Goal: Information Seeking & Learning: Check status

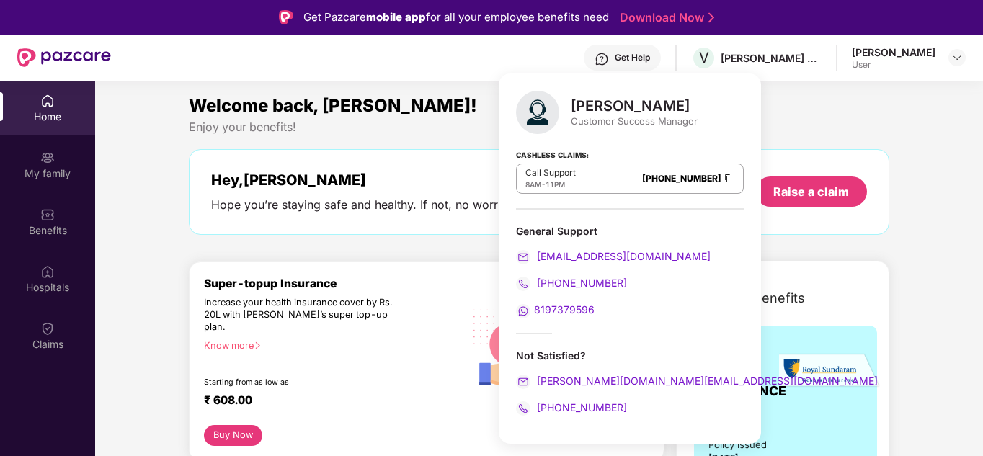
scroll to position [81, 0]
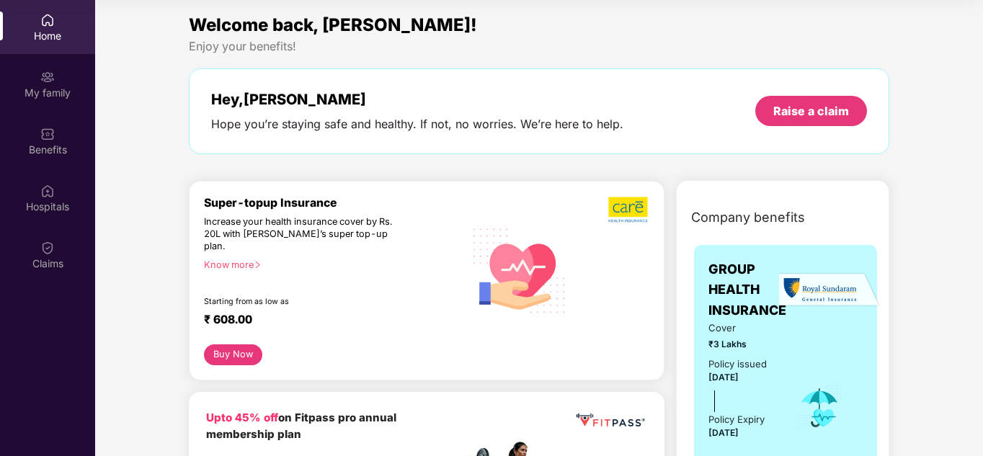
click at [436, 191] on div "Super-topup Insurance Increase your health insurance cover by Rs. 20L with [PER…" at bounding box center [427, 281] width 476 height 200
click at [62, 265] on div "Claims" at bounding box center [47, 264] width 95 height 14
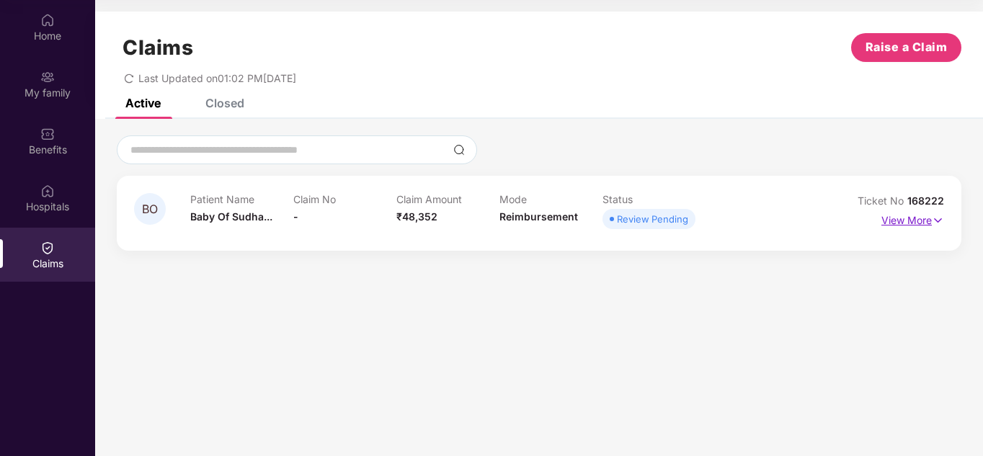
click at [925, 221] on p "View More" at bounding box center [912, 218] width 63 height 19
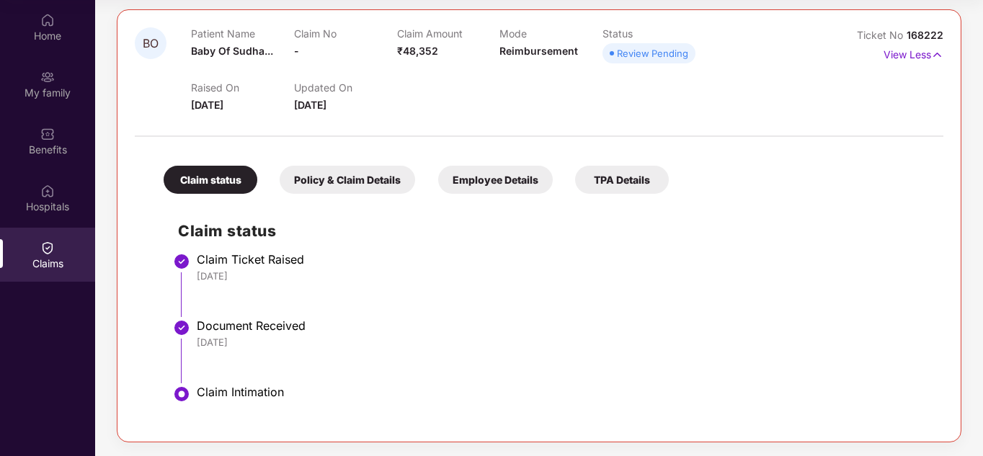
scroll to position [167, 0]
click at [650, 184] on div "TPA Details" at bounding box center [622, 179] width 94 height 28
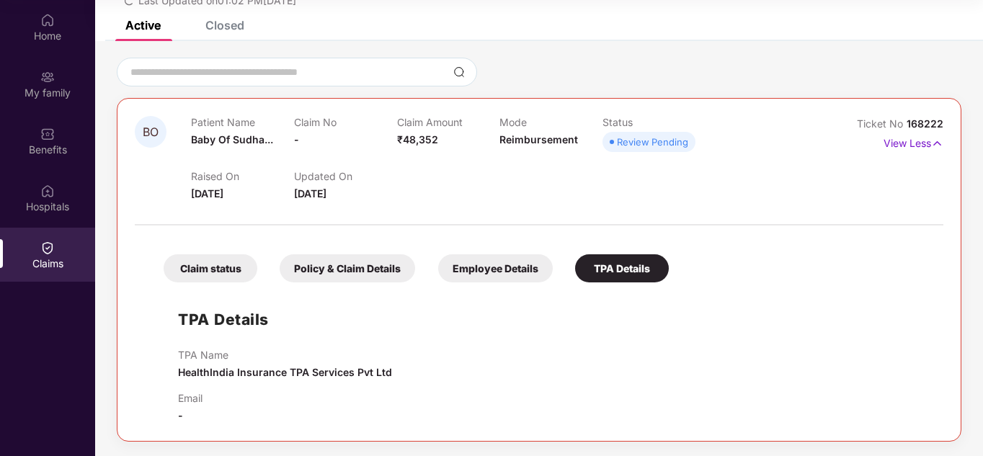
click at [246, 368] on span "HealthIndia Insurance TPA Services Pvt Ltd" at bounding box center [285, 372] width 214 height 12
click at [366, 369] on span "HealthIndia Insurance TPA Services Pvt Ltd" at bounding box center [285, 372] width 214 height 12
click at [561, 367] on div "TPA Name HealthIndia Insurance TPA Services Pvt Ltd" at bounding box center [553, 365] width 751 height 32
drag, startPoint x: 176, startPoint y: 371, endPoint x: 393, endPoint y: 370, distance: 216.9
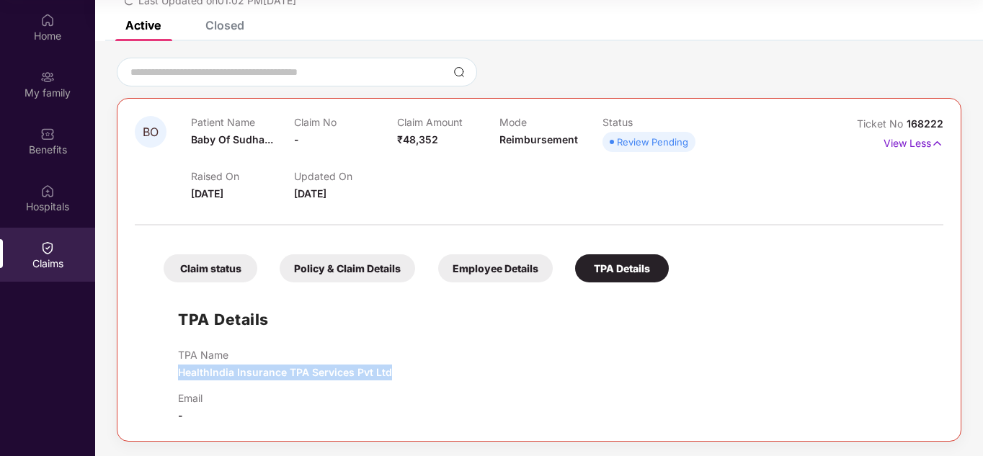
click at [393, 370] on div "TPA Details TPA Name HealthIndia Insurance TPA Services Pvt Ltd Email -" at bounding box center [539, 357] width 780 height 134
click at [257, 347] on div "TPA Details TPA Name HealthIndia Insurance TPA Services Pvt Ltd Email -" at bounding box center [539, 357] width 780 height 134
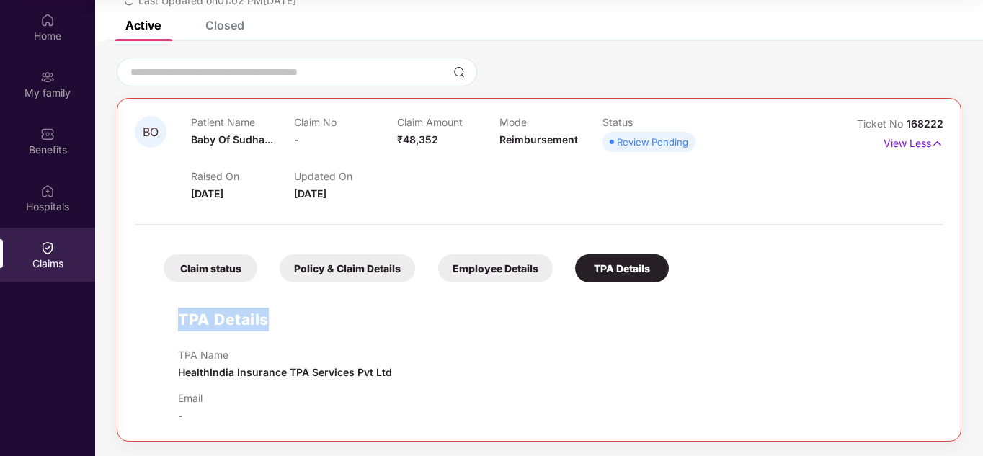
drag, startPoint x: 283, startPoint y: 323, endPoint x: 165, endPoint y: 322, distance: 118.2
click at [165, 322] on div "TPA Details TPA Name HealthIndia Insurance TPA Services Pvt Ltd Email -" at bounding box center [539, 357] width 780 height 134
click at [334, 321] on div "TPA Details TPA Name HealthIndia Insurance TPA Services Pvt Ltd Email -" at bounding box center [539, 357] width 780 height 134
drag, startPoint x: 290, startPoint y: 315, endPoint x: 156, endPoint y: 319, distance: 133.4
click at [156, 319] on div "TPA Details TPA Name HealthIndia Insurance TPA Services Pvt Ltd Email -" at bounding box center [539, 357] width 780 height 134
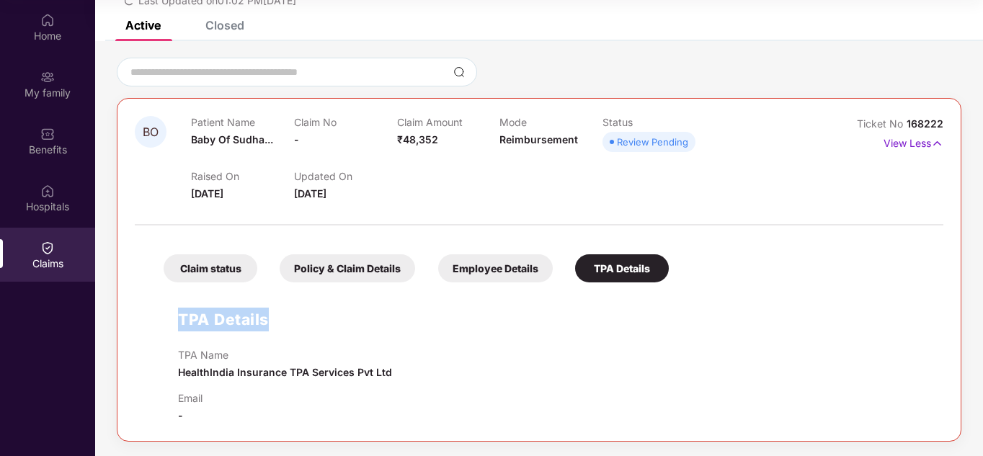
copy h1 "TPA Details"
click at [53, 84] on img at bounding box center [47, 77] width 14 height 14
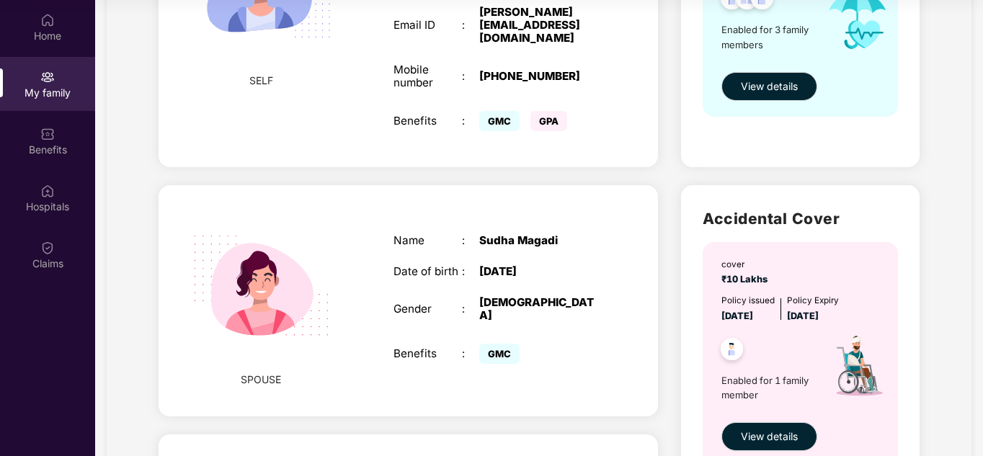
scroll to position [72, 0]
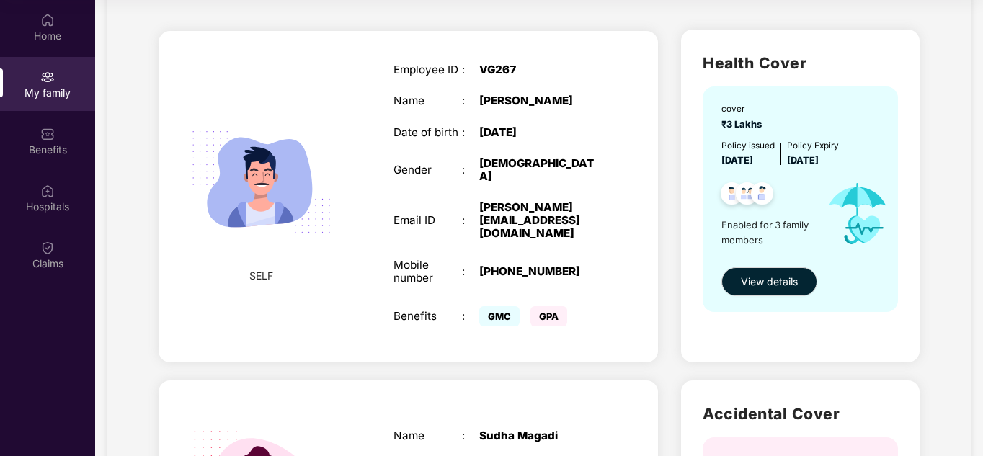
drag, startPoint x: 464, startPoint y: 120, endPoint x: 585, endPoint y: 183, distance: 136.3
click at [472, 128] on div "Employee ID : VG267 Name : [PERSON_NAME] Date of birth : [DEMOGRAPHIC_DATA] Gen…" at bounding box center [497, 196] width 236 height 303
click at [760, 277] on span "View details" at bounding box center [769, 282] width 57 height 16
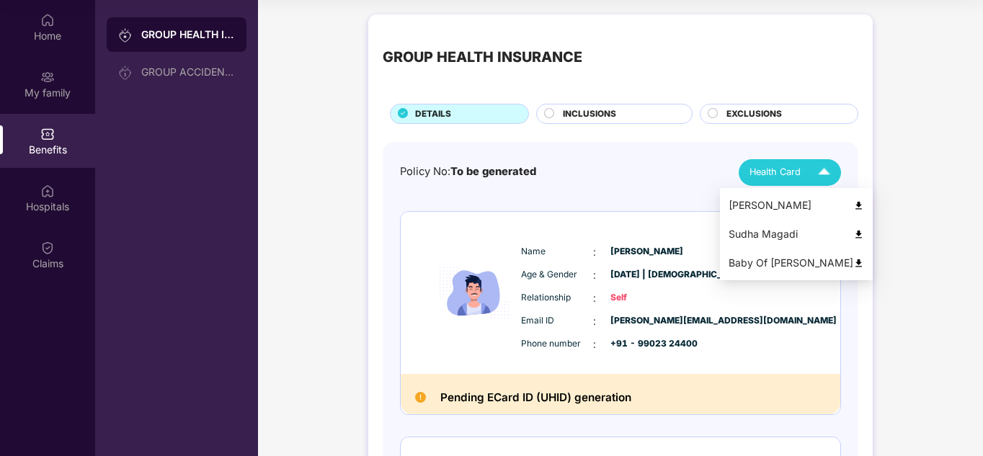
click at [806, 164] on div "Health Card" at bounding box center [792, 172] width 87 height 25
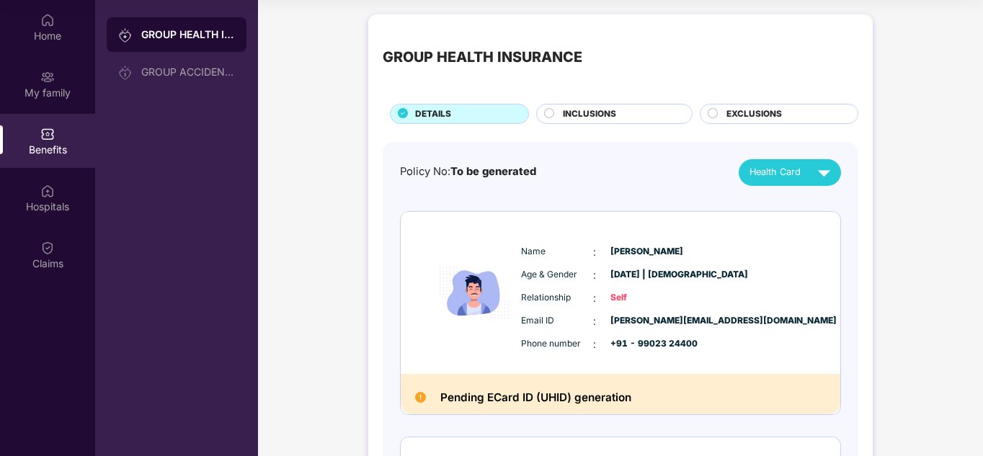
click at [618, 402] on h2 "Pending ECard ID (UHID) generation" at bounding box center [535, 397] width 191 height 19
click at [787, 172] on span "Health Card" at bounding box center [774, 172] width 51 height 14
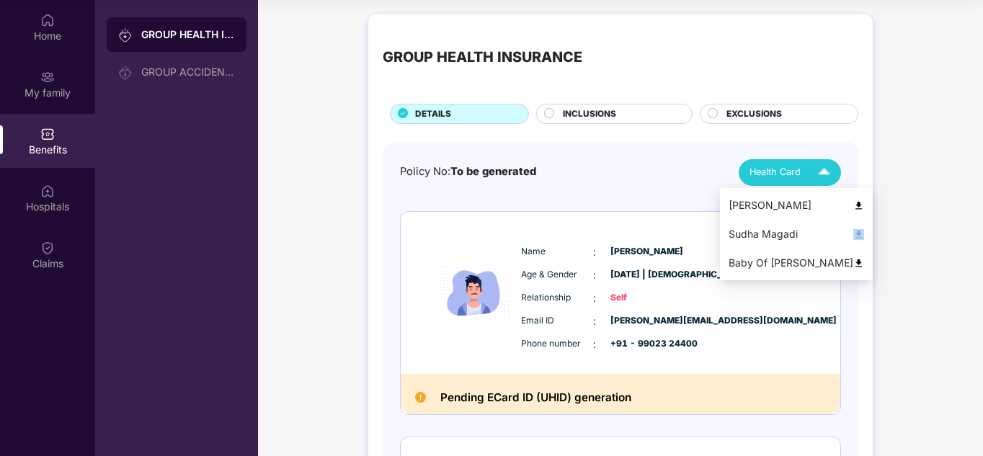
drag, startPoint x: 837, startPoint y: 232, endPoint x: 846, endPoint y: 235, distance: 9.8
click at [846, 235] on div "Sudha Magadi" at bounding box center [796, 234] width 135 height 16
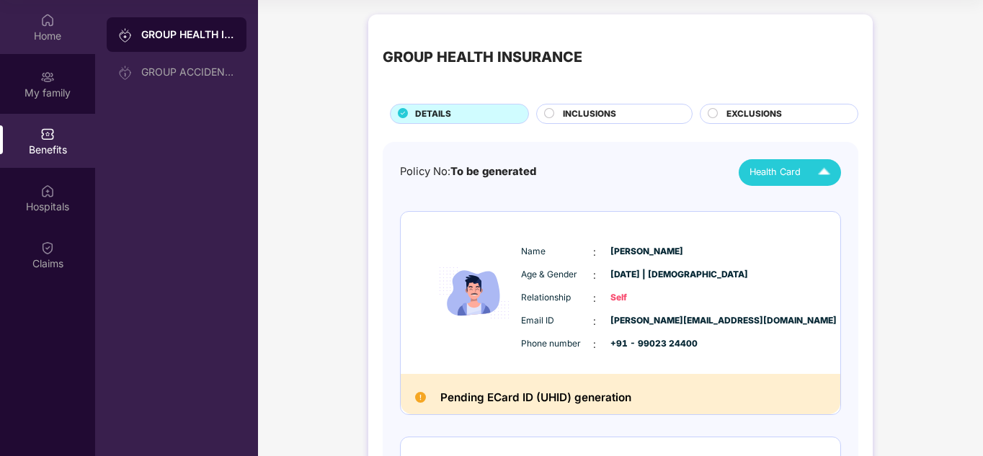
click at [48, 32] on div "Home" at bounding box center [47, 36] width 95 height 14
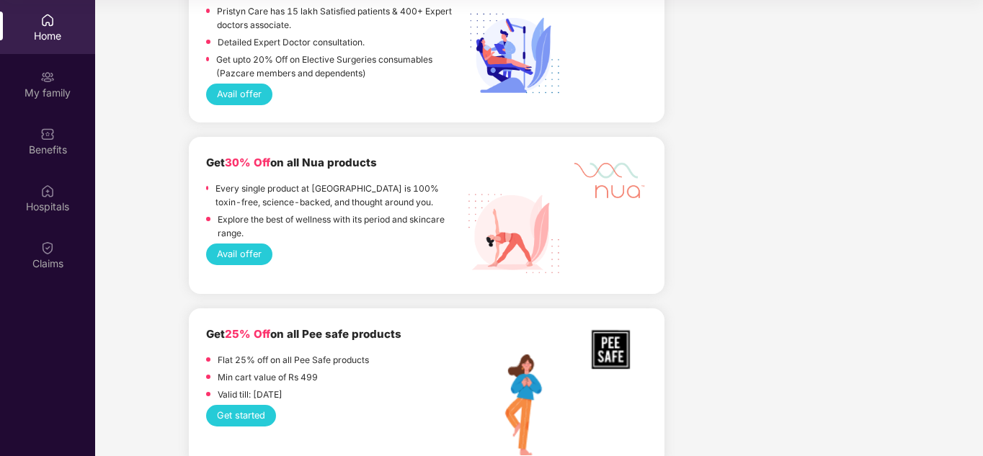
scroll to position [1369, 0]
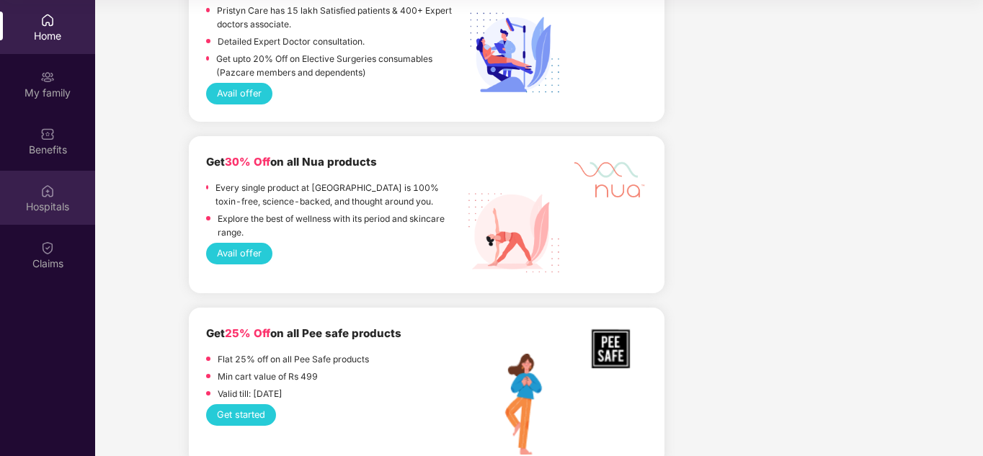
click at [45, 201] on div "Hospitals" at bounding box center [47, 207] width 95 height 14
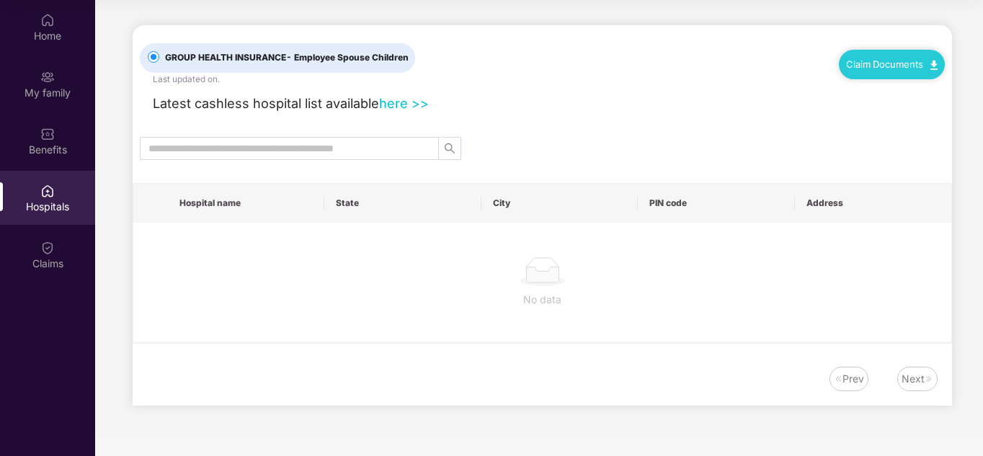
scroll to position [0, 0]
click at [58, 252] on div "Claims" at bounding box center [47, 255] width 95 height 54
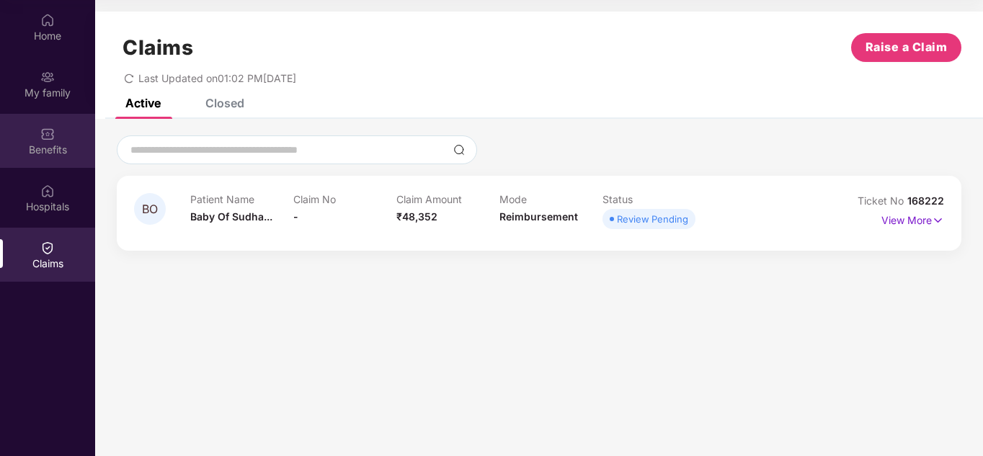
click at [59, 130] on div "Benefits" at bounding box center [47, 141] width 95 height 54
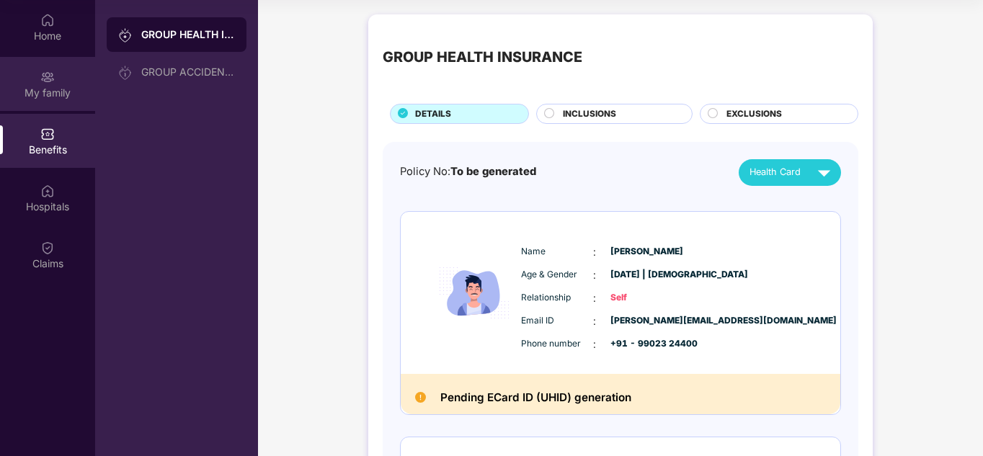
click at [46, 86] on div "My family" at bounding box center [47, 93] width 95 height 14
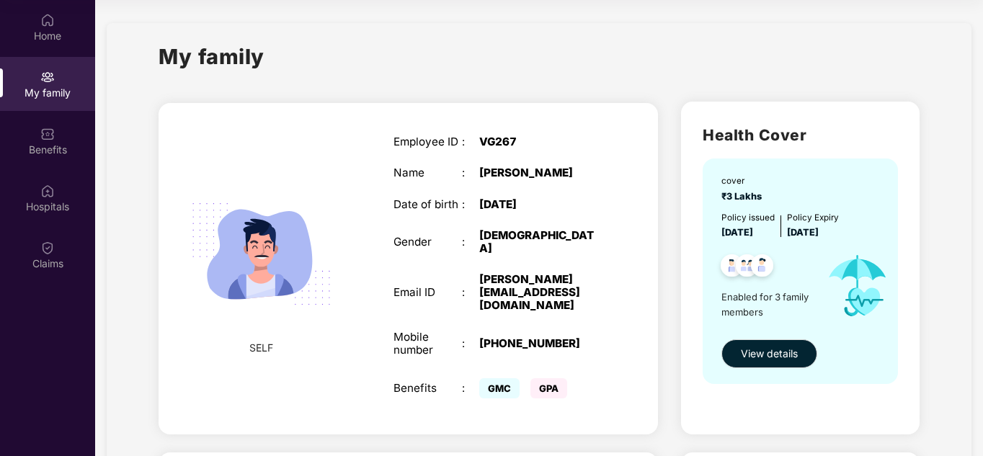
click at [466, 205] on div ":" at bounding box center [470, 204] width 17 height 13
drag, startPoint x: 511, startPoint y: 177, endPoint x: 511, endPoint y: 168, distance: 9.4
click at [511, 177] on div "[PERSON_NAME]" at bounding box center [539, 172] width 120 height 13
click at [512, 165] on div "Employee ID : VG267 Name : [PERSON_NAME] Date of birth : [DEMOGRAPHIC_DATA] Gen…" at bounding box center [497, 268] width 236 height 303
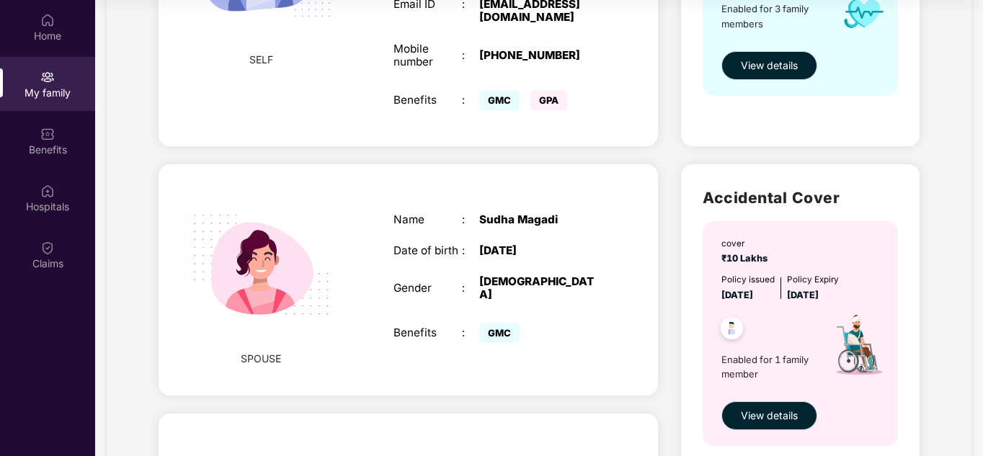
click at [551, 244] on div "[DATE]" at bounding box center [539, 250] width 120 height 13
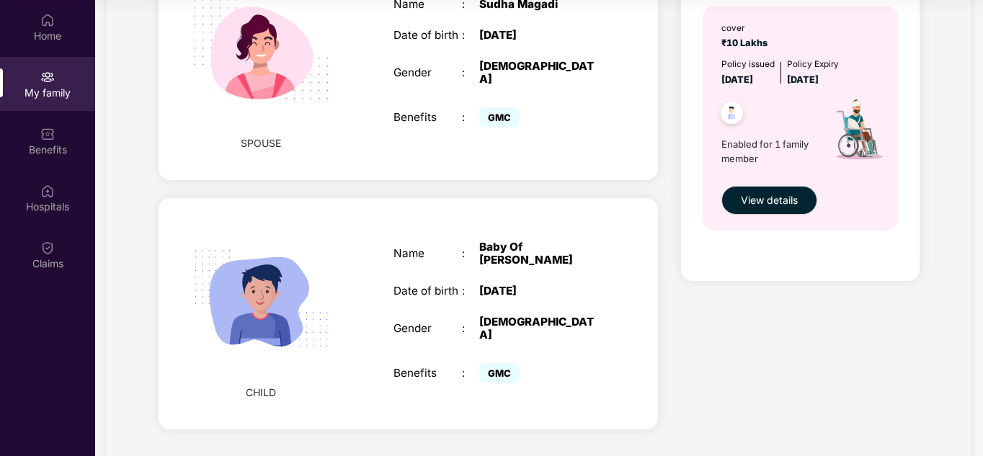
scroll to position [509, 0]
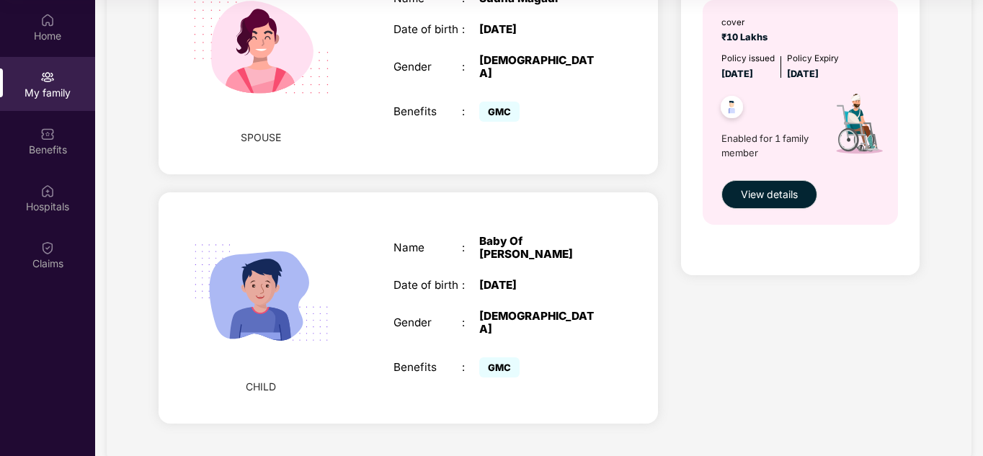
click at [496, 280] on div "Name : Baby Of [PERSON_NAME] Date of birth : [DEMOGRAPHIC_DATA] Gender : [DEMOG…" at bounding box center [497, 308] width 236 height 183
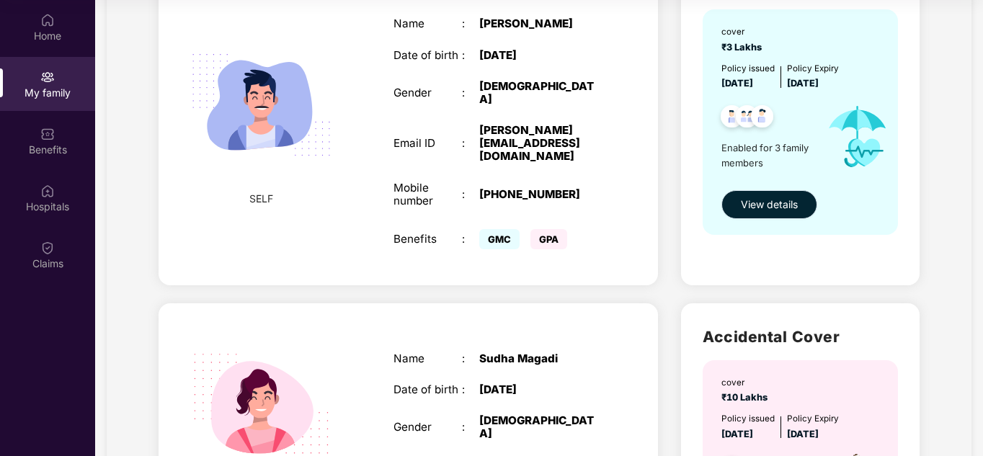
click at [784, 211] on span "View details" at bounding box center [769, 205] width 57 height 16
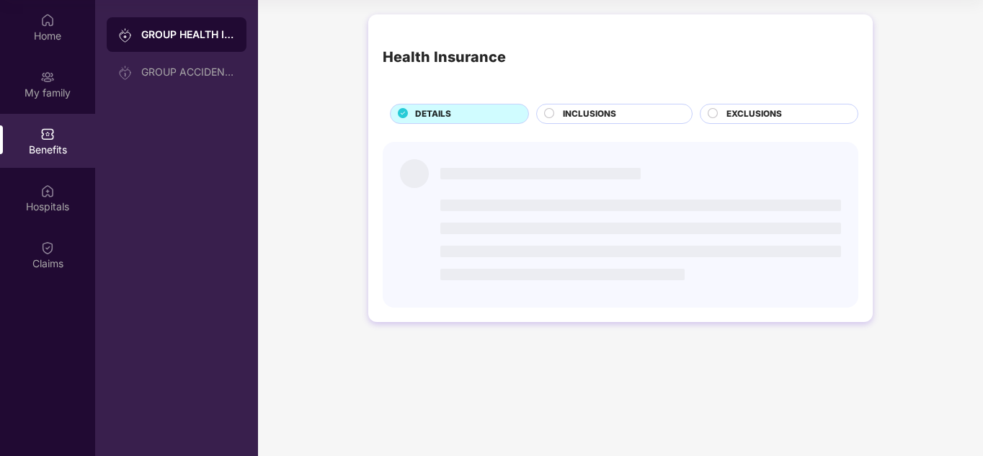
scroll to position [0, 0]
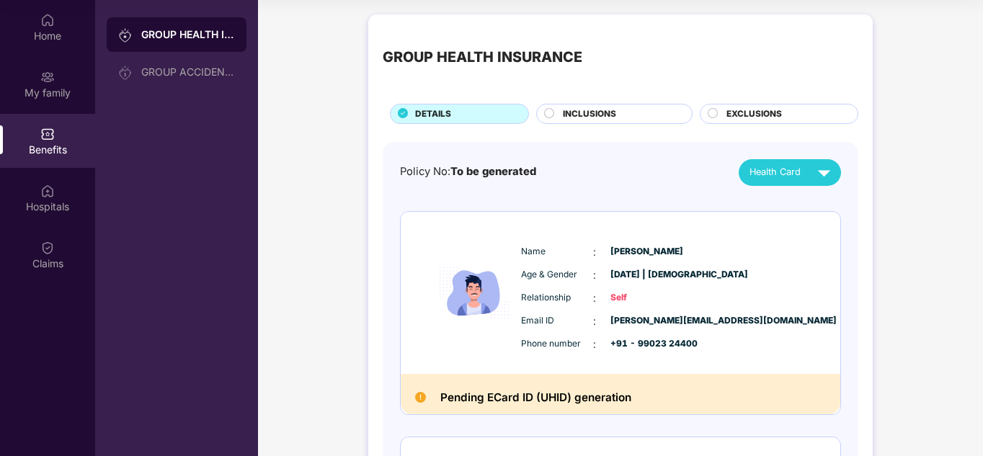
click at [629, 116] on div "INCLUSIONS" at bounding box center [620, 115] width 129 height 16
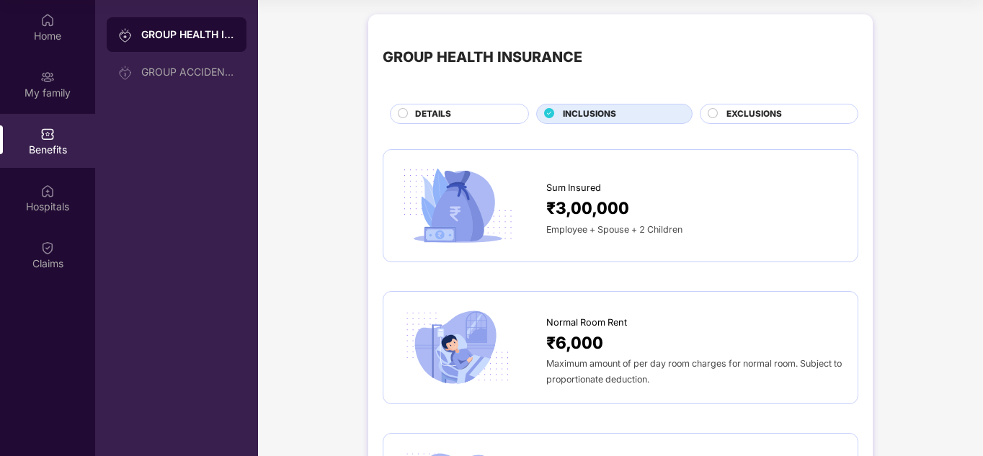
click at [629, 116] on div "INCLUSIONS" at bounding box center [620, 115] width 129 height 16
click at [44, 81] on img at bounding box center [47, 77] width 14 height 14
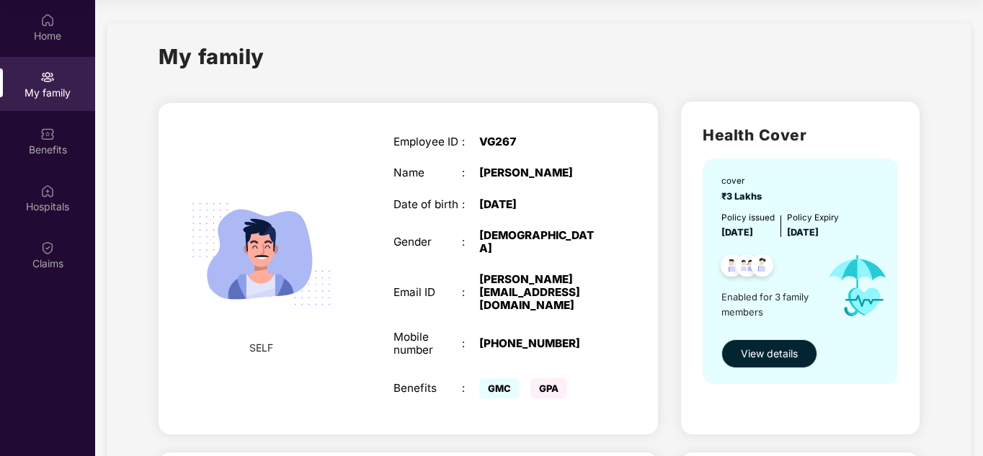
click at [775, 360] on span "View details" at bounding box center [769, 354] width 57 height 16
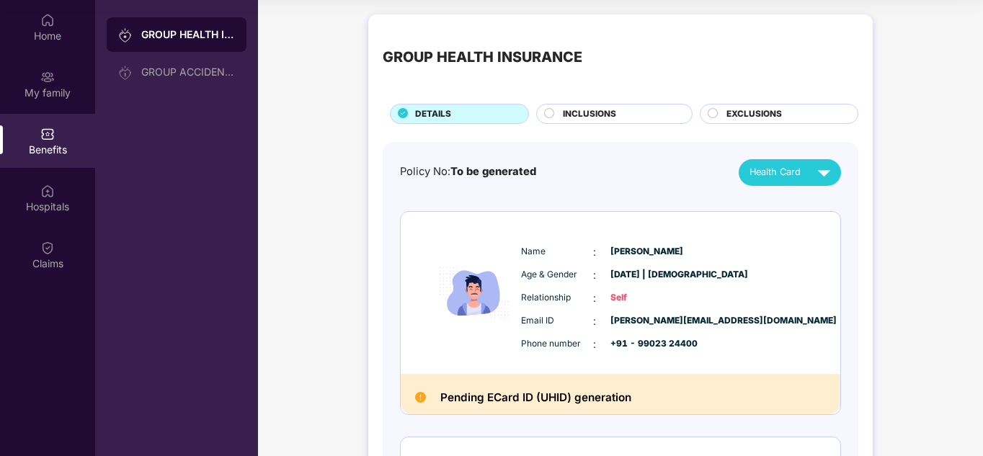
click at [757, 275] on div "Age & Gender : [DATE] | [DEMOGRAPHIC_DATA]" at bounding box center [664, 275] width 286 height 16
click at [805, 177] on div "Health Card" at bounding box center [792, 172] width 87 height 25
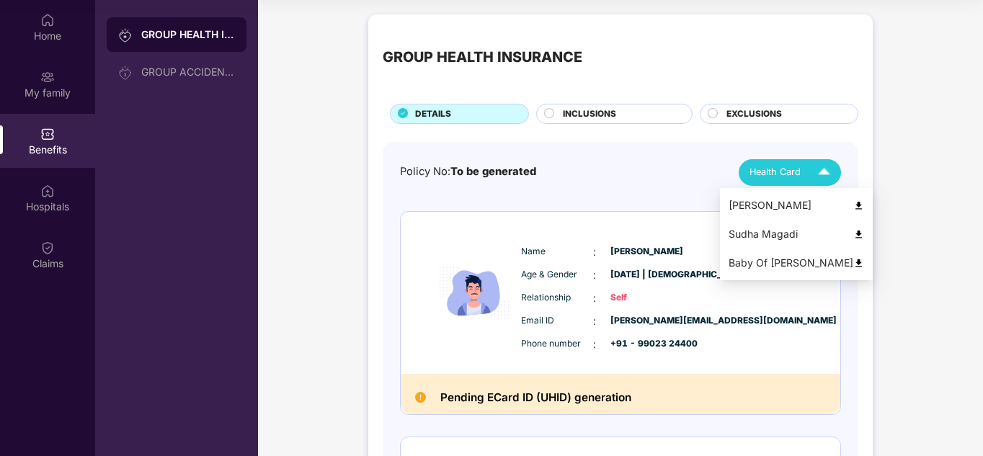
click at [770, 206] on div "[PERSON_NAME]" at bounding box center [796, 205] width 135 height 16
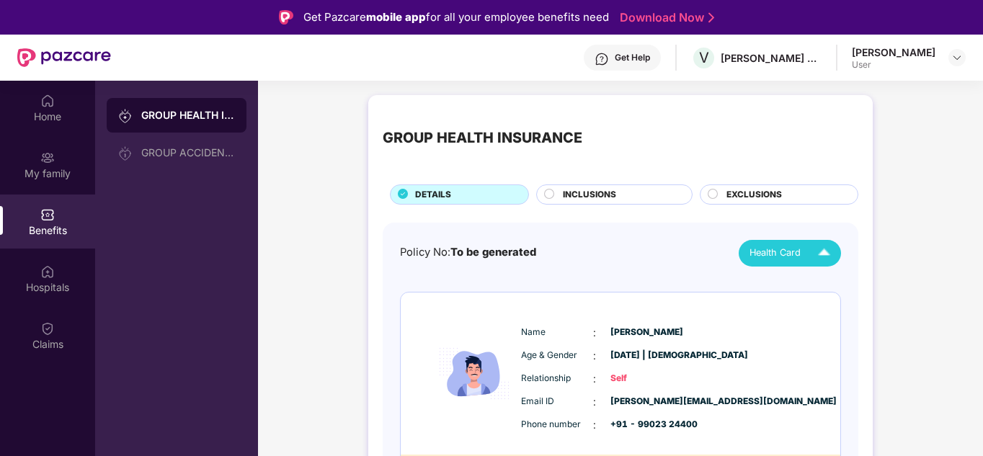
click at [946, 62] on div "[PERSON_NAME] Tumbada User" at bounding box center [909, 57] width 114 height 25
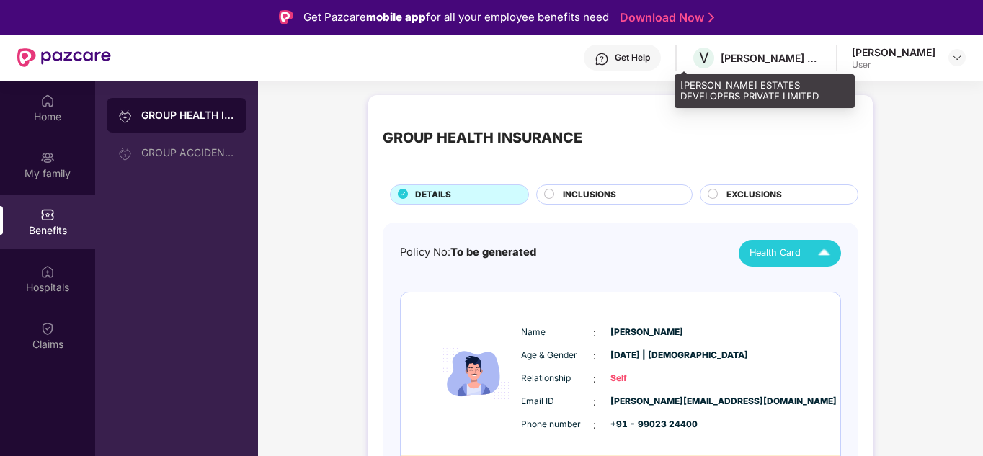
click at [770, 59] on div "[PERSON_NAME] ESTATES DEVELOPERS PRIVATE LIMITED" at bounding box center [771, 58] width 101 height 14
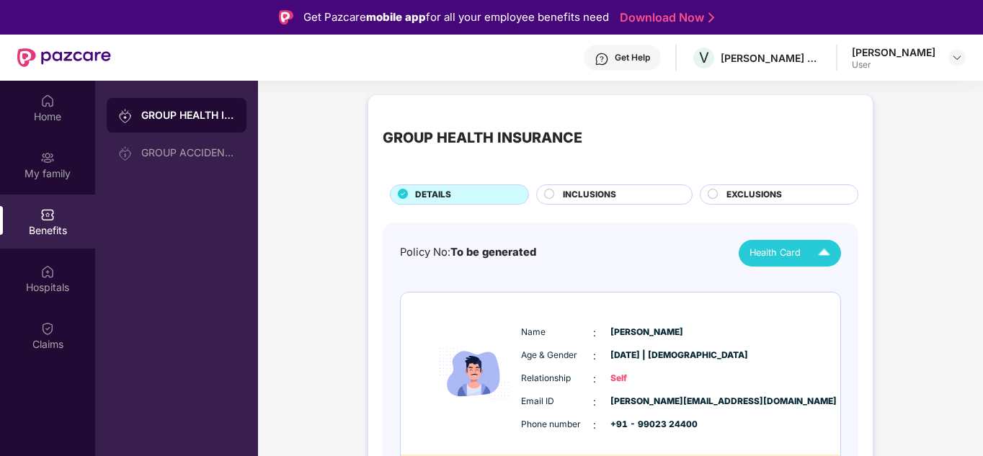
click at [607, 68] on div "Get Help" at bounding box center [622, 58] width 77 height 26
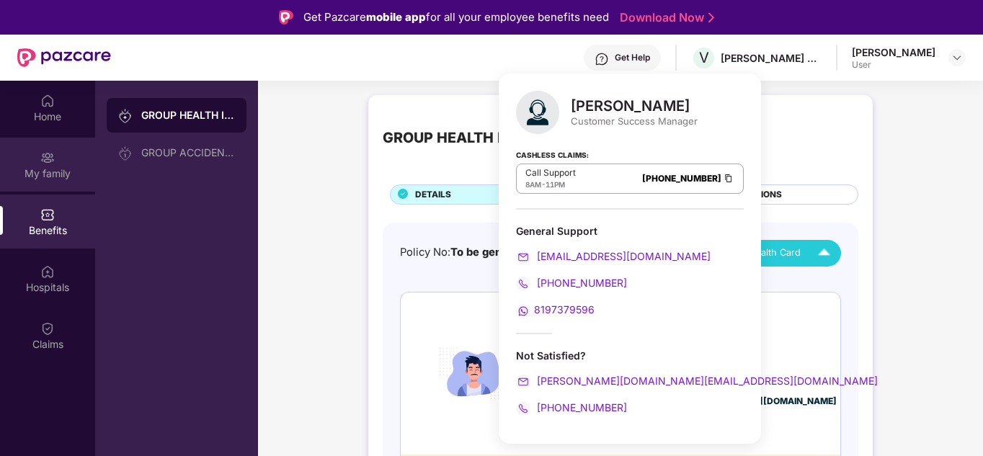
click at [53, 165] on div "My family" at bounding box center [47, 165] width 95 height 54
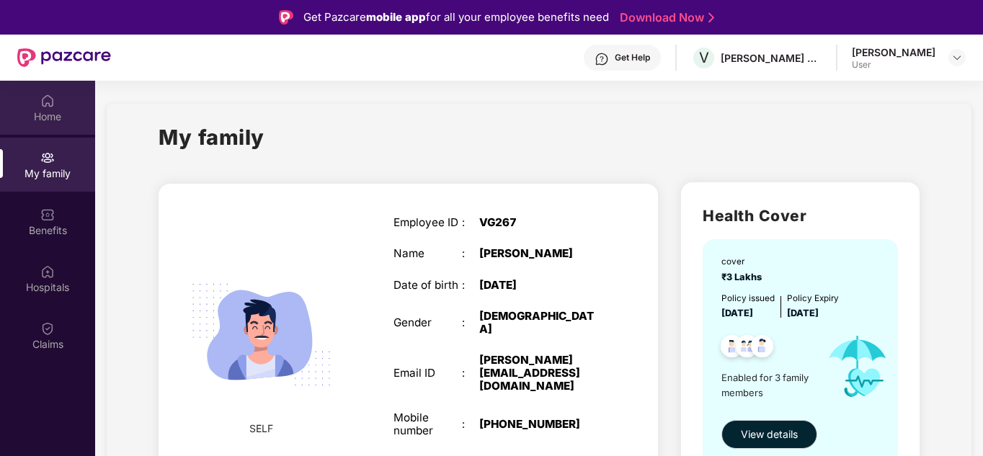
click at [48, 105] on img at bounding box center [47, 101] width 14 height 14
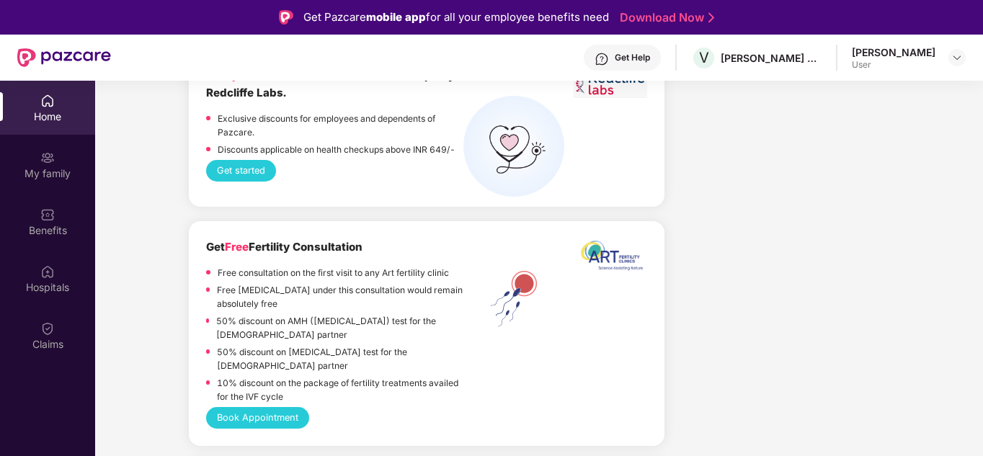
scroll to position [3590, 0]
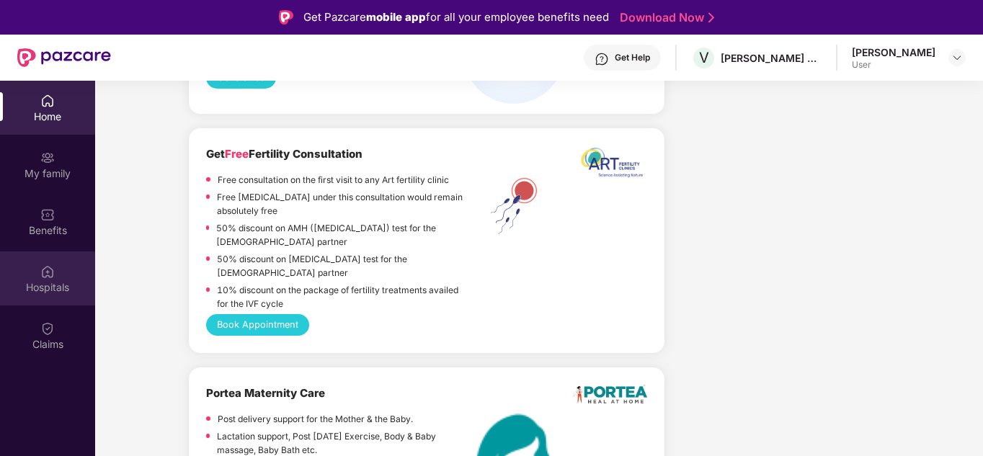
click at [52, 264] on img at bounding box center [47, 271] width 14 height 14
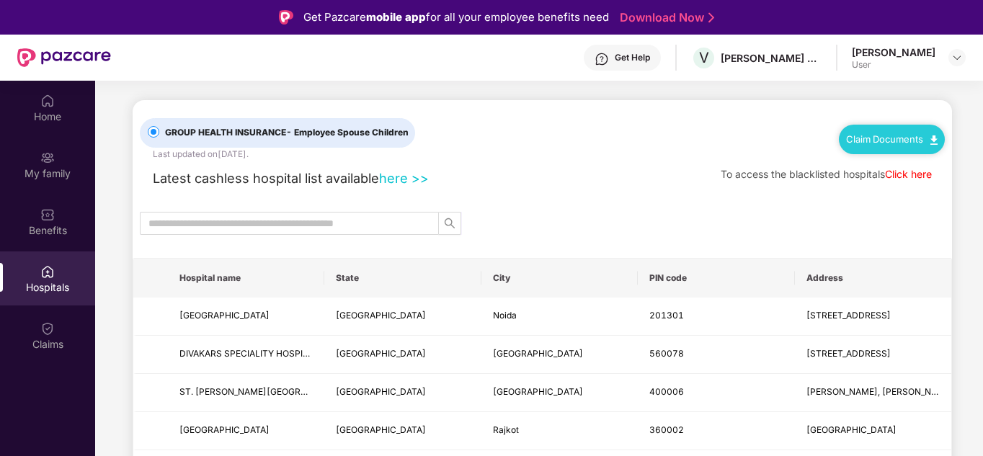
scroll to position [0, 0]
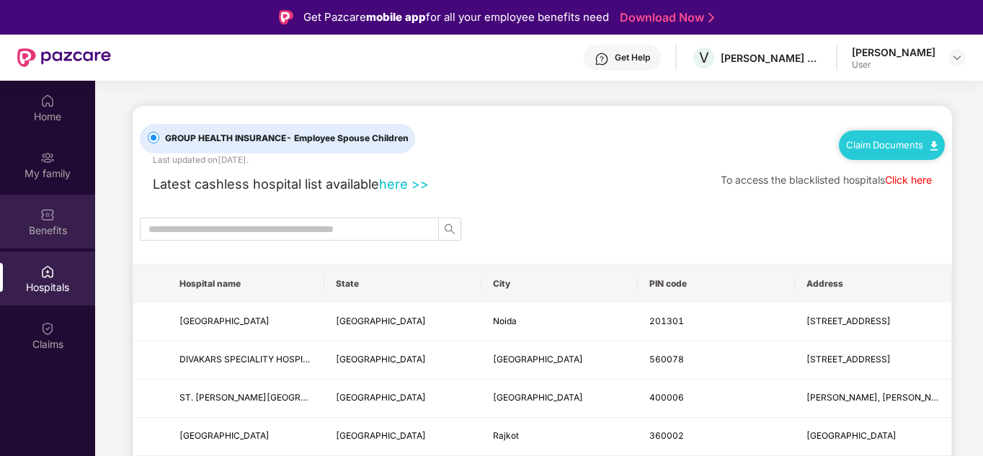
click at [49, 231] on div "Benefits" at bounding box center [47, 230] width 95 height 14
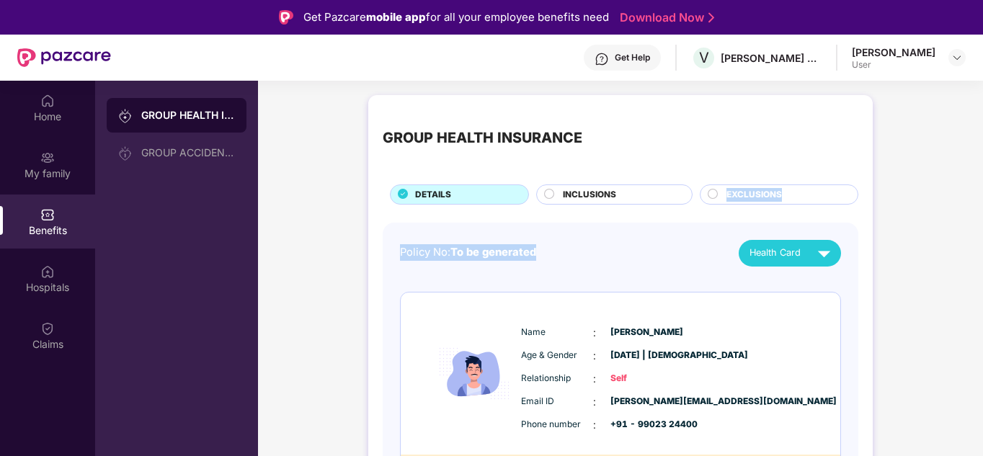
drag, startPoint x: 633, startPoint y: 195, endPoint x: 637, endPoint y: 263, distance: 67.8
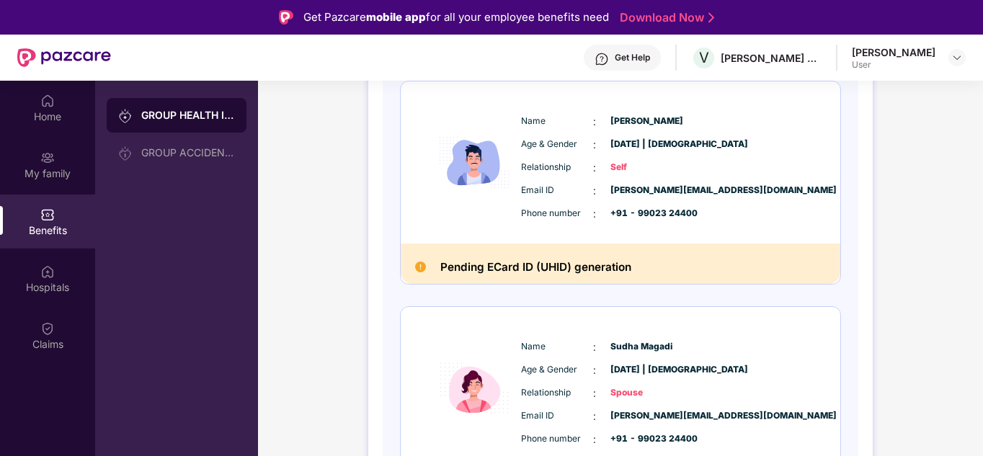
scroll to position [360, 0]
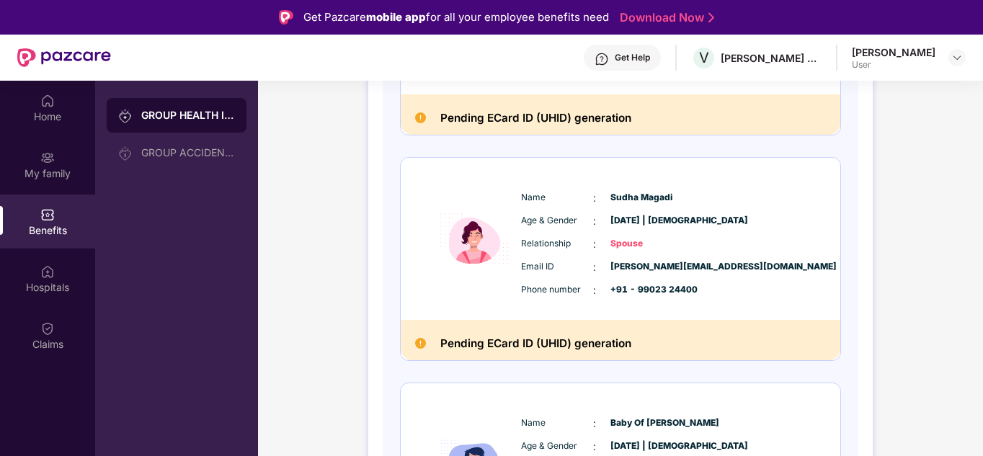
click at [692, 256] on div "Name : [PERSON_NAME] Age & Gender : [DATE] | [DEMOGRAPHIC_DATA] Relationship : …" at bounding box center [663, 244] width 293 height 122
click at [600, 329] on div "Pending ECard ID (UHID) generation" at bounding box center [621, 340] width 440 height 40
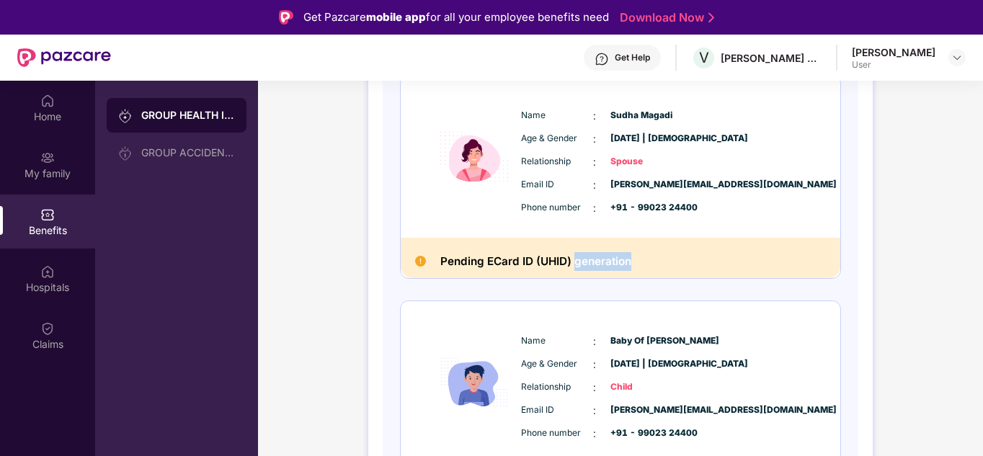
scroll to position [499, 0]
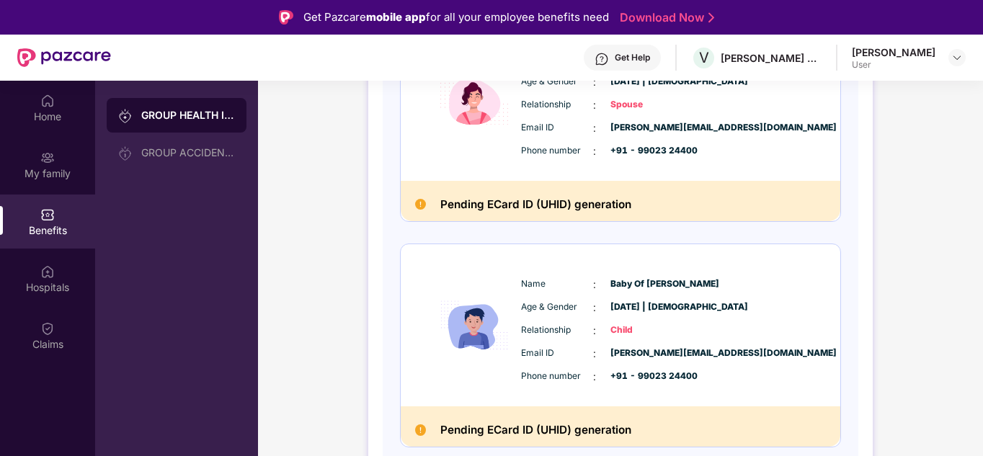
click at [428, 203] on div "Pending ECard ID (UHID) generation" at bounding box center [621, 201] width 440 height 40
click at [421, 202] on img at bounding box center [420, 204] width 11 height 11
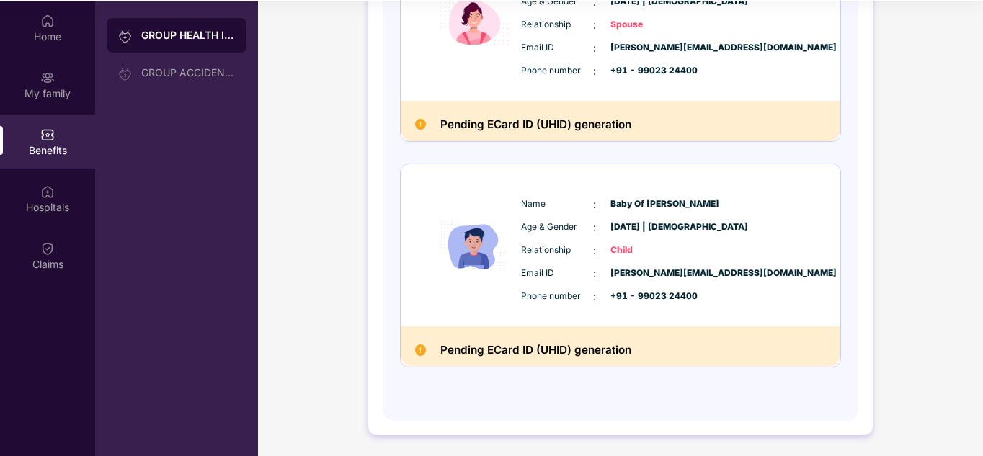
scroll to position [81, 0]
click at [551, 333] on div "Pending ECard ID (UHID) generation" at bounding box center [621, 346] width 440 height 40
click at [552, 336] on div "Pending ECard ID (UHID) generation" at bounding box center [621, 346] width 440 height 40
click at [552, 339] on div "Pending ECard ID (UHID) generation" at bounding box center [621, 346] width 440 height 40
drag, startPoint x: 553, startPoint y: 340, endPoint x: 555, endPoint y: 259, distance: 80.7
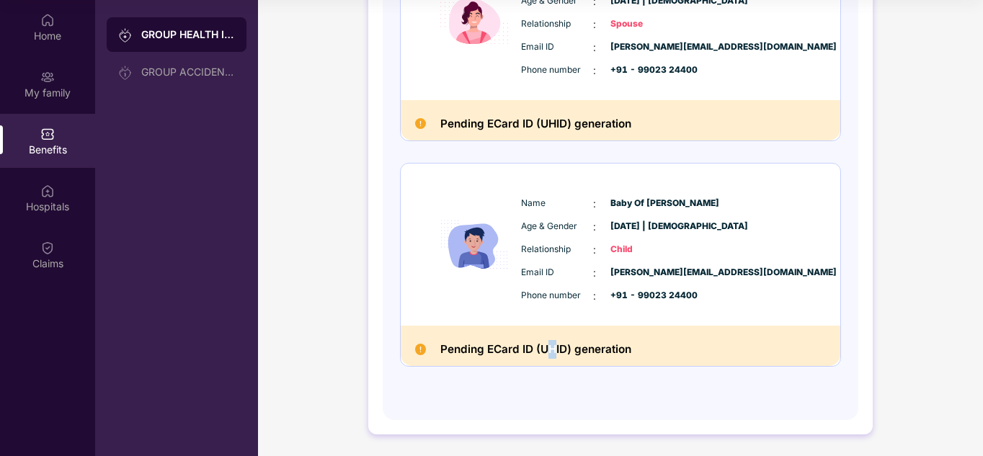
click at [553, 340] on h2 "Pending ECard ID (UHID) generation" at bounding box center [535, 349] width 191 height 19
drag, startPoint x: 515, startPoint y: 148, endPoint x: 494, endPoint y: 117, distance: 36.8
click at [515, 146] on div "Name : [PERSON_NAME] Age & Gender : [DATE] | [DEMOGRAPHIC_DATA] Relationship : …" at bounding box center [620, 39] width 441 height 655
click at [490, 104] on div "Pending ECard ID (UHID) generation" at bounding box center [621, 120] width 440 height 40
click at [233, 72] on div "GROUP ACCIDENTAL INSURANCE" at bounding box center [177, 72] width 140 height 35
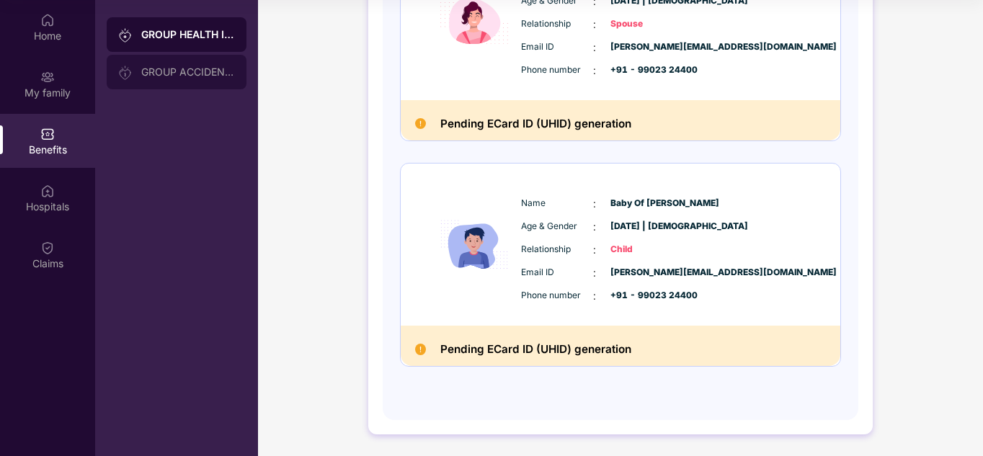
scroll to position [0, 0]
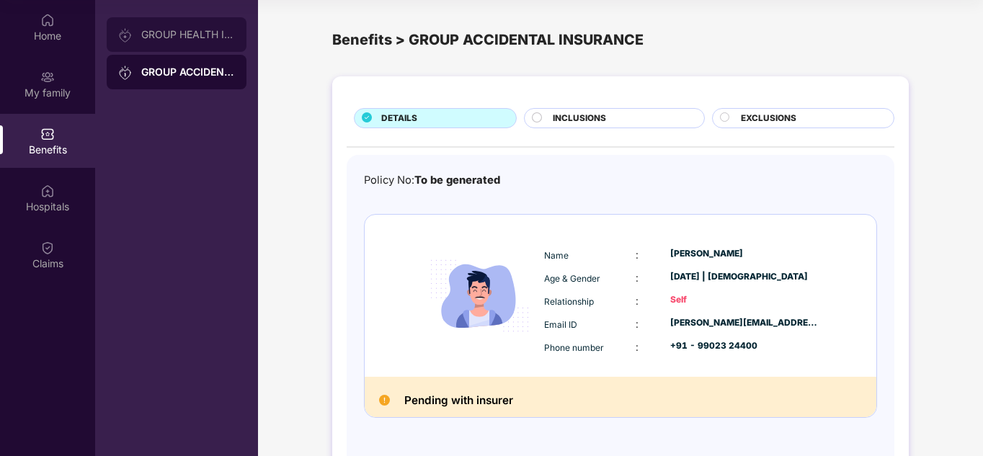
click at [202, 37] on div "GROUP HEALTH INSURANCE" at bounding box center [188, 35] width 94 height 12
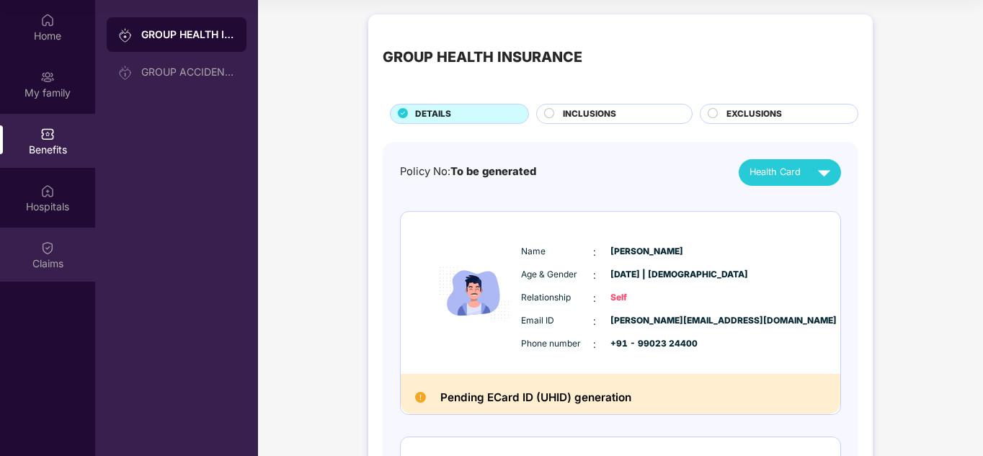
click at [53, 266] on div "Claims" at bounding box center [47, 264] width 95 height 14
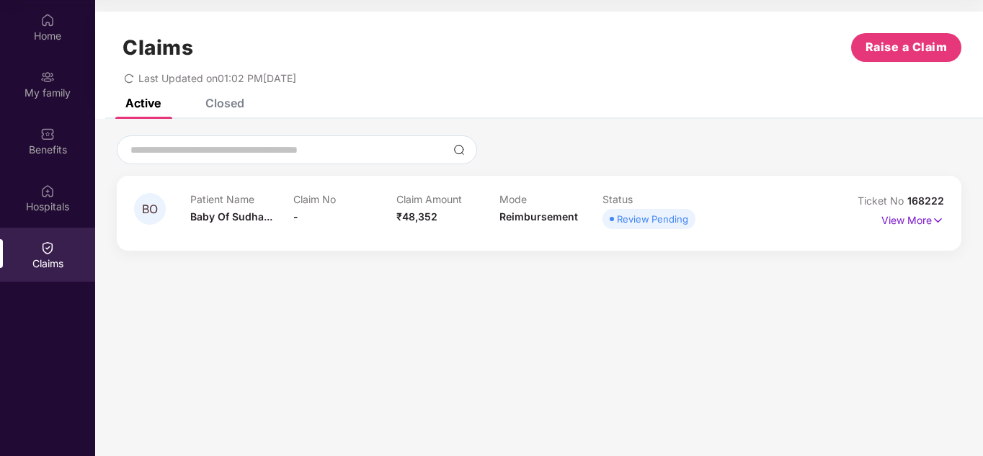
drag, startPoint x: 682, startPoint y: 364, endPoint x: 682, endPoint y: 295, distance: 69.2
click at [682, 358] on section "Claims Raise a Claim Last Updated on 01:02 PM[DATE] Active Closed BO Patient Na…" at bounding box center [539, 228] width 888 height 456
click at [912, 220] on p "View More" at bounding box center [912, 218] width 63 height 19
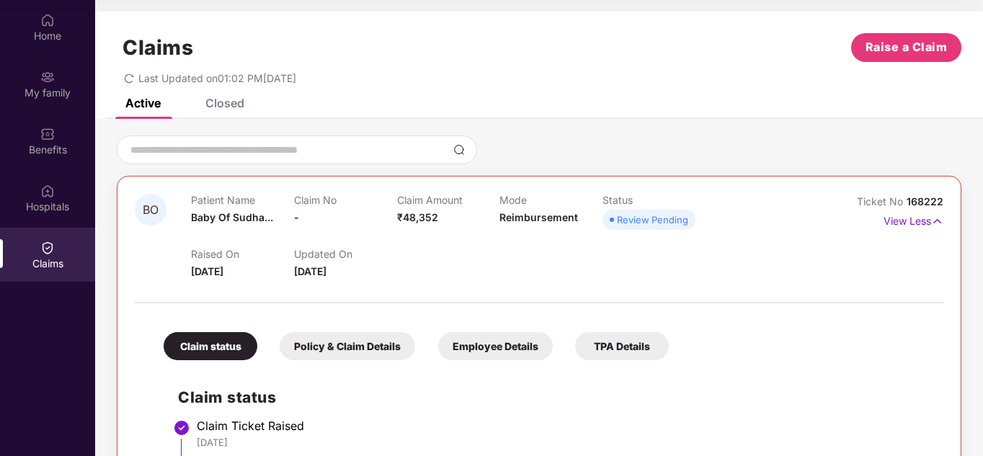
click at [236, 224] on div "Patient Name Baby Of Sudha..." at bounding box center [242, 214] width 103 height 40
click at [306, 200] on p "Claim No" at bounding box center [345, 200] width 103 height 12
click at [300, 155] on input at bounding box center [288, 150] width 318 height 15
click at [55, 333] on div "Home My family Benefits Hospitals Claims" at bounding box center [47, 228] width 95 height 456
click at [61, 374] on div "Home My family Benefits Hospitals Claims" at bounding box center [47, 228] width 95 height 456
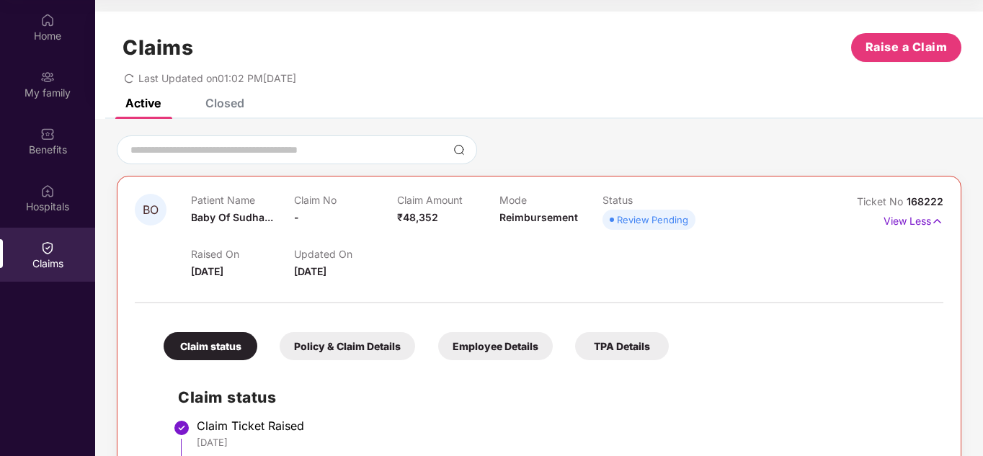
click at [225, 99] on div "Closed" at bounding box center [224, 103] width 39 height 14
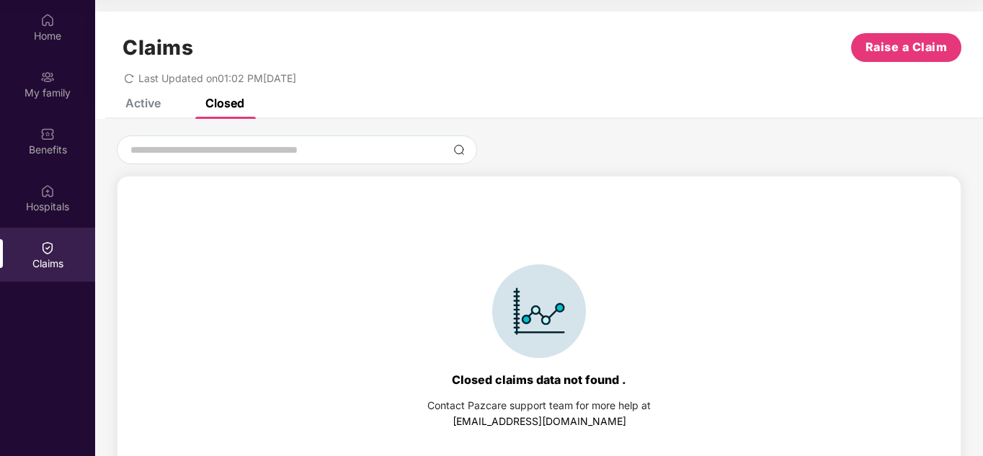
click at [170, 101] on div "Active Closed" at bounding box center [174, 103] width 141 height 32
click at [161, 109] on div "Active" at bounding box center [142, 103] width 35 height 14
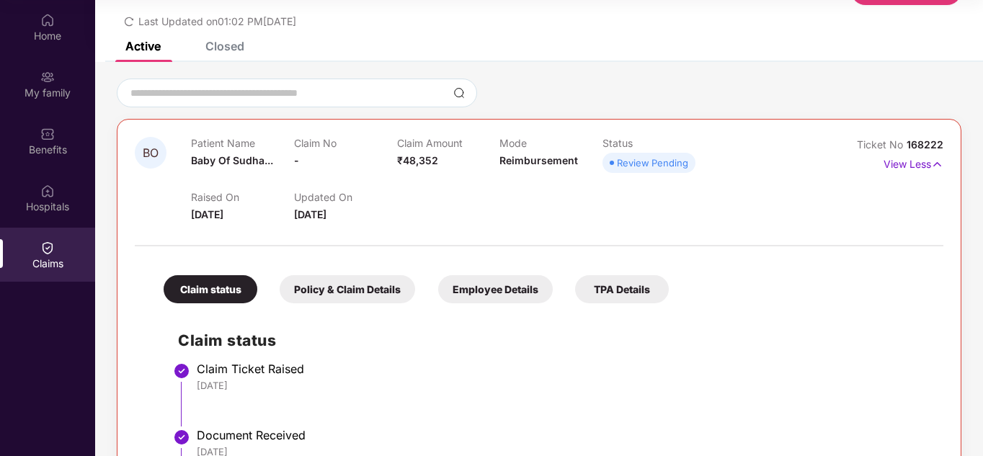
scroll to position [144, 0]
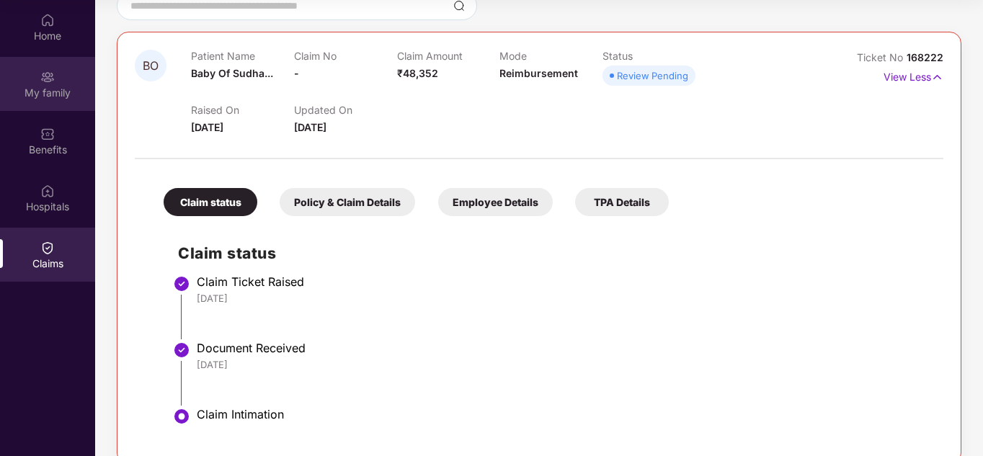
click at [71, 84] on div "My family" at bounding box center [47, 84] width 95 height 54
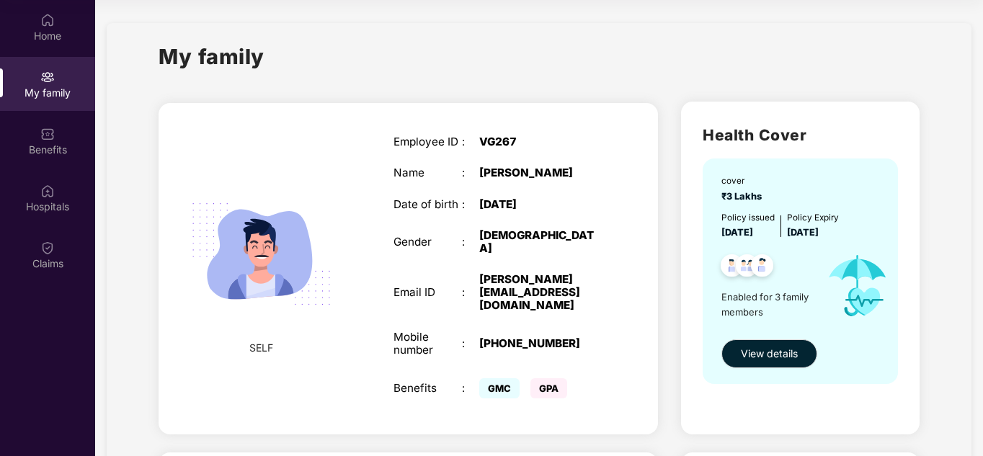
click at [619, 293] on div "SELF Employee ID : VG267 Name : [PERSON_NAME] Date of birth : [DEMOGRAPHIC_DATA…" at bounding box center [408, 268] width 499 height 331
click at [594, 205] on div "[DATE]" at bounding box center [539, 204] width 120 height 13
click at [50, 27] on div "Home" at bounding box center [47, 27] width 95 height 54
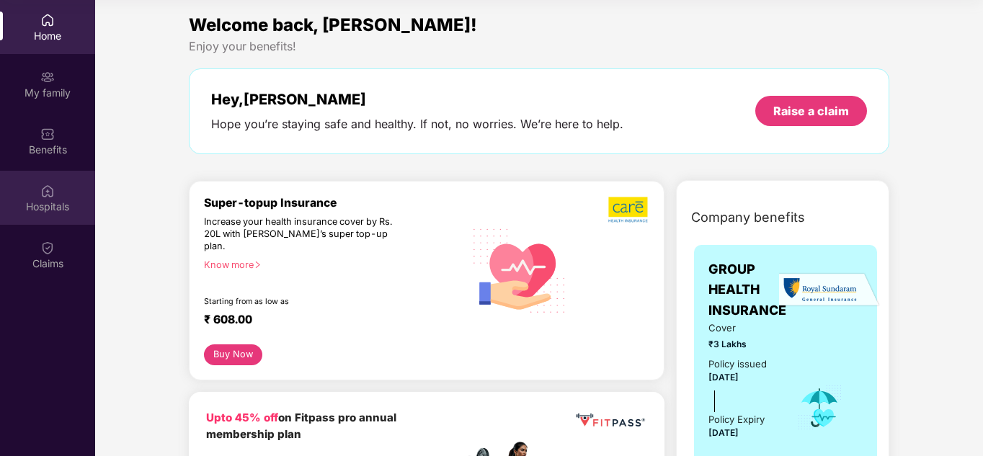
click at [58, 204] on div "Hospitals" at bounding box center [47, 207] width 95 height 14
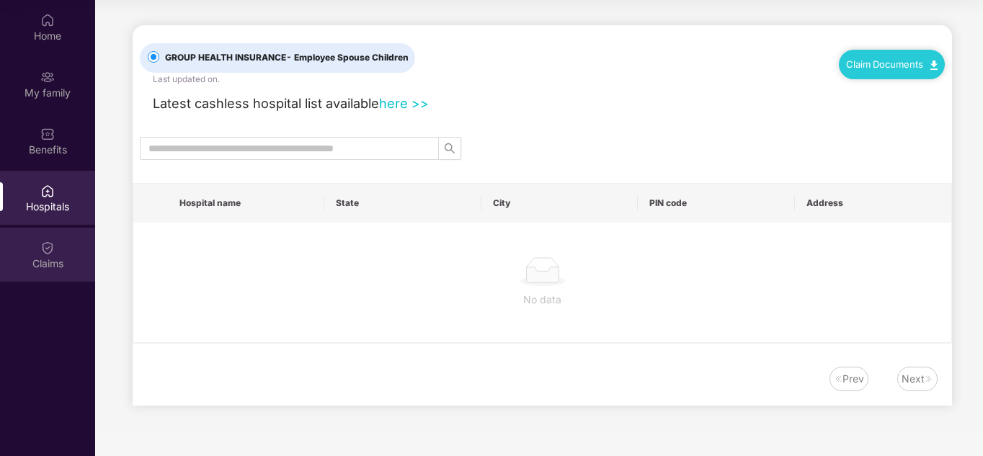
click at [45, 256] on div "Claims" at bounding box center [47, 255] width 95 height 54
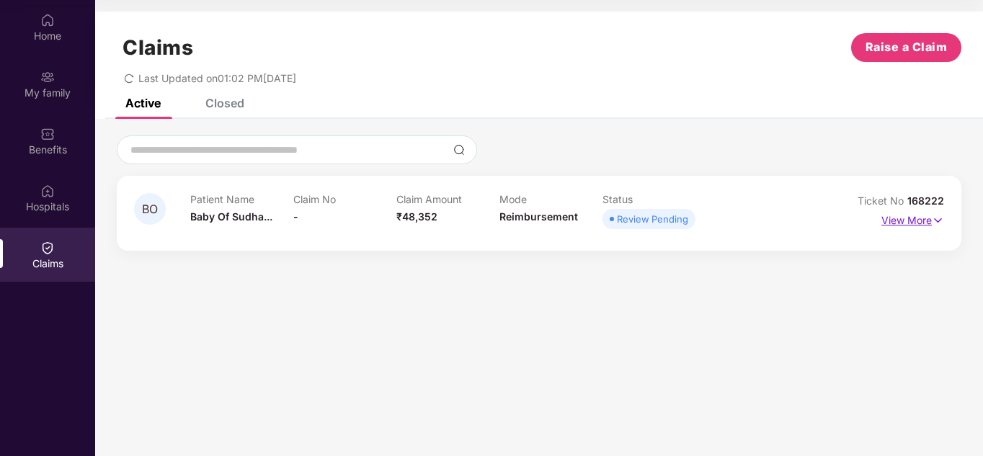
click at [927, 219] on p "View More" at bounding box center [912, 218] width 63 height 19
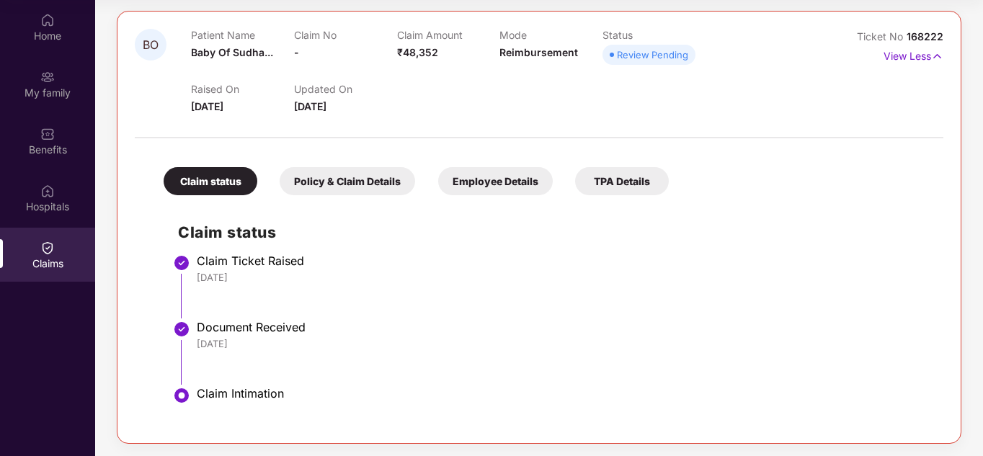
scroll to position [167, 0]
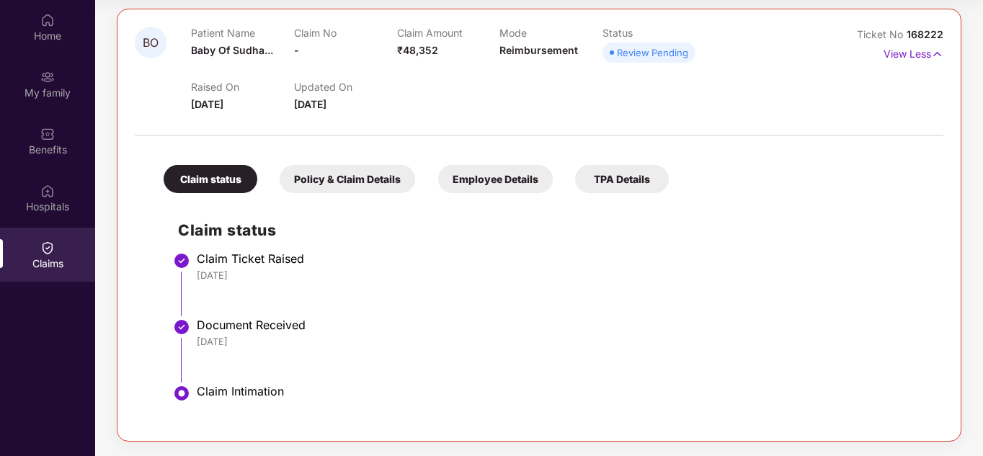
click at [467, 293] on li "Claim Ticket Raised [DATE]" at bounding box center [553, 290] width 751 height 66
click at [649, 178] on div "TPA Details" at bounding box center [622, 179] width 94 height 28
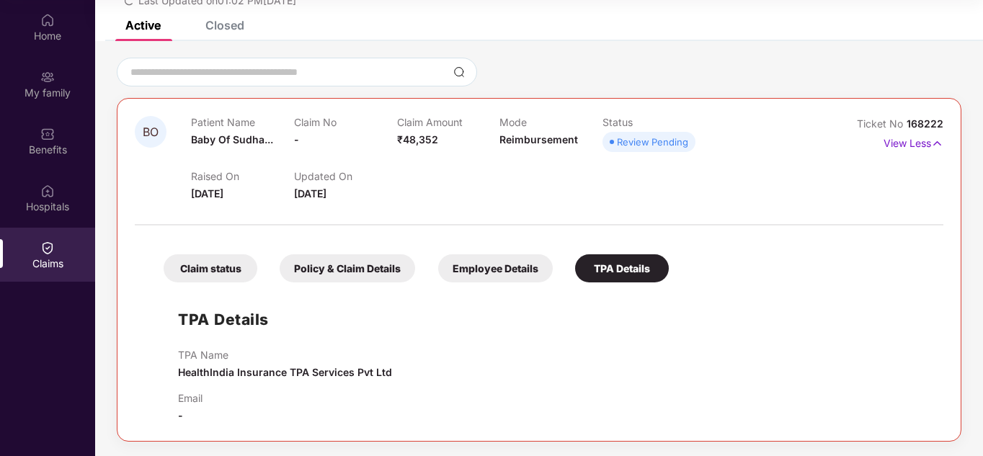
click at [680, 373] on div "TPA Name HealthIndia Insurance TPA Services Pvt Ltd" at bounding box center [553, 365] width 751 height 32
click at [66, 195] on div "Hospitals" at bounding box center [47, 198] width 95 height 54
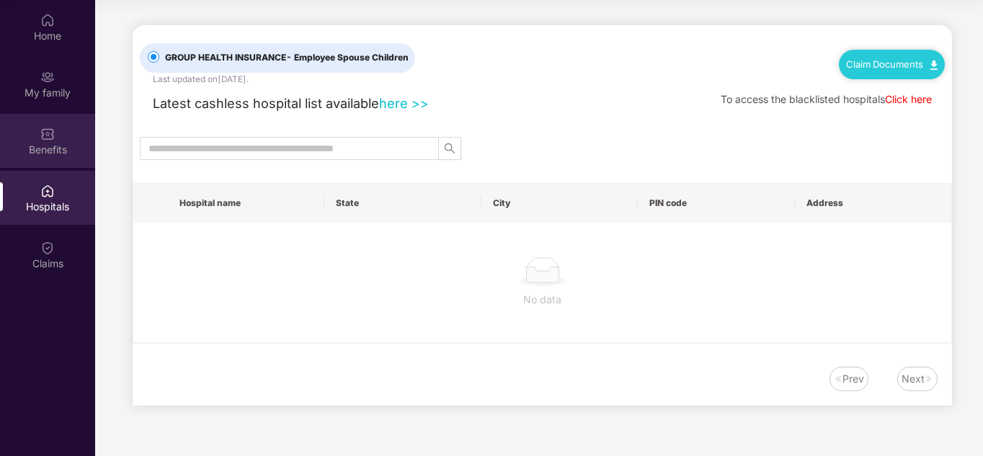
click at [53, 151] on div "Benefits" at bounding box center [47, 150] width 95 height 14
